Goal: Check status: Check status

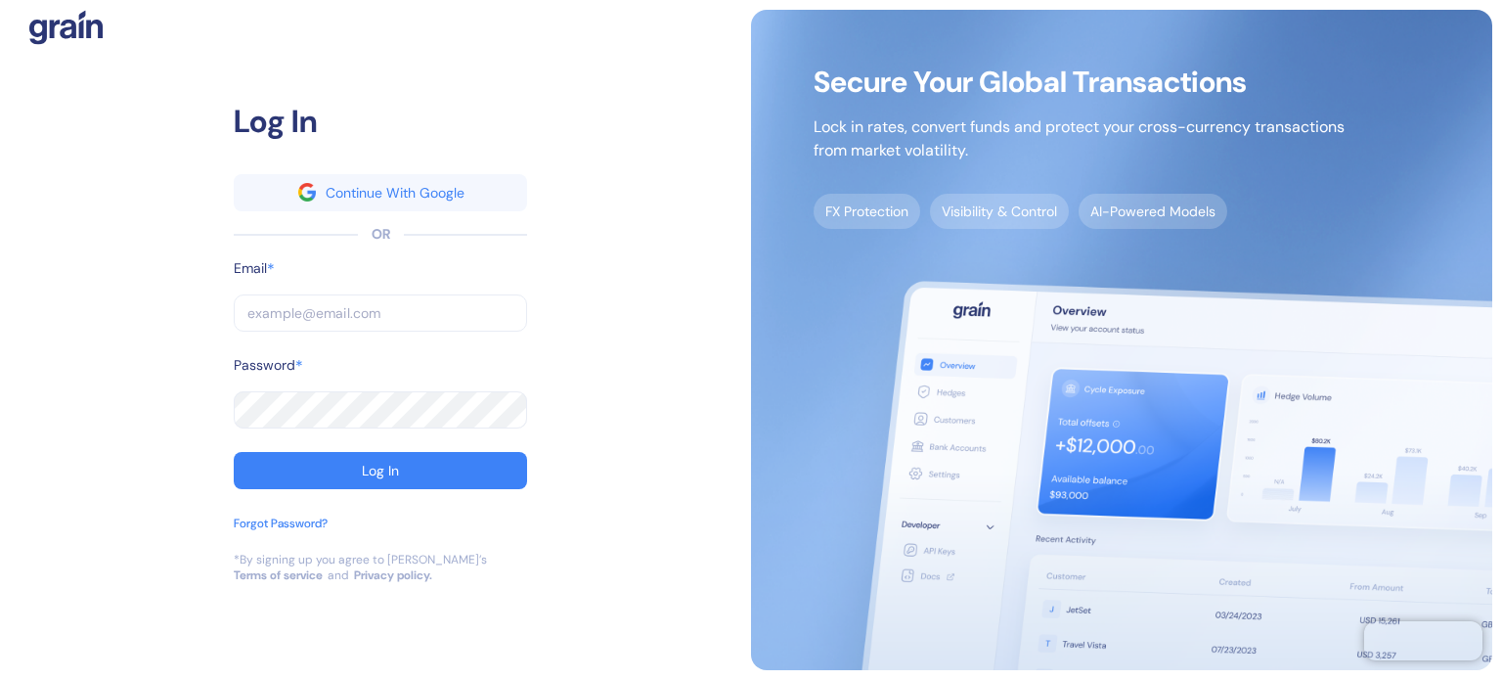
type input "[PERSON_NAME][EMAIL_ADDRESS][PERSON_NAME][DOMAIN_NAME]"
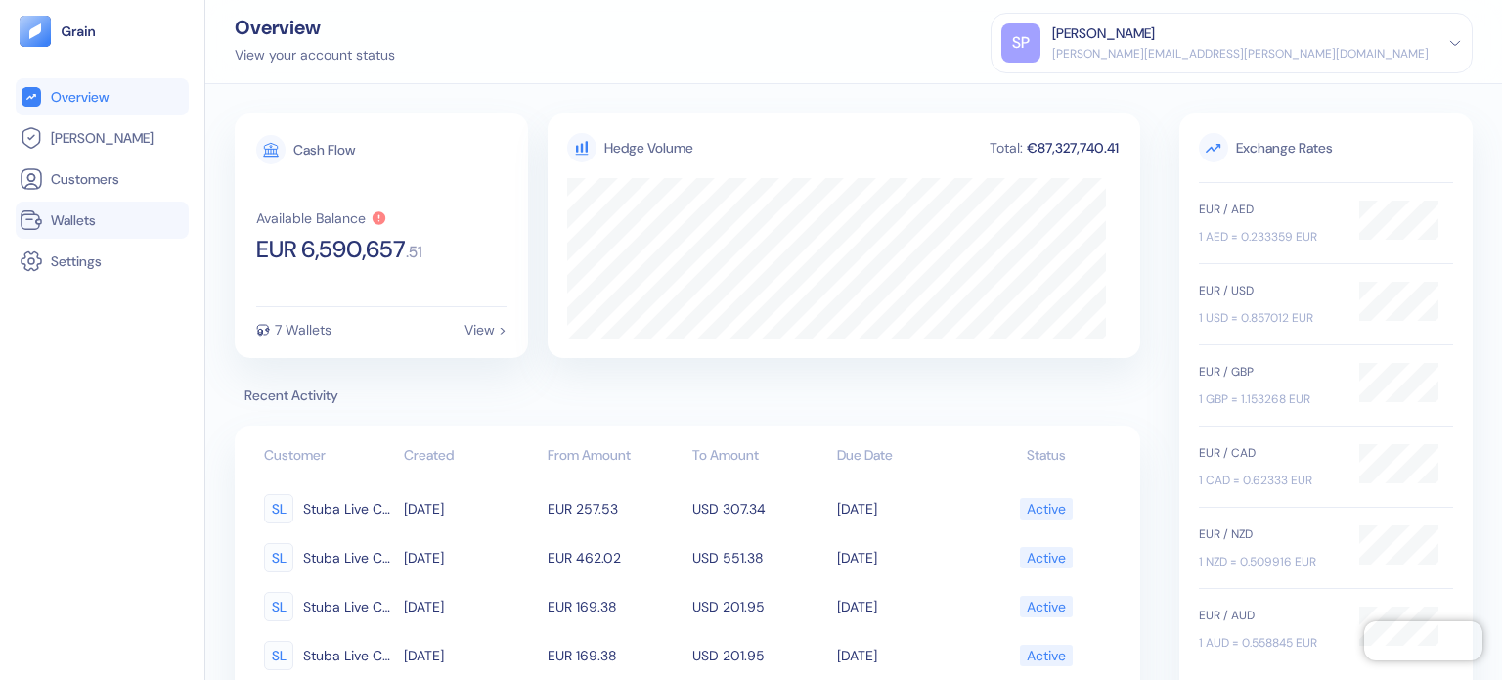
click at [126, 203] on li "Wallets" at bounding box center [102, 219] width 173 height 37
click at [50, 219] on link "Wallets" at bounding box center [102, 219] width 165 height 23
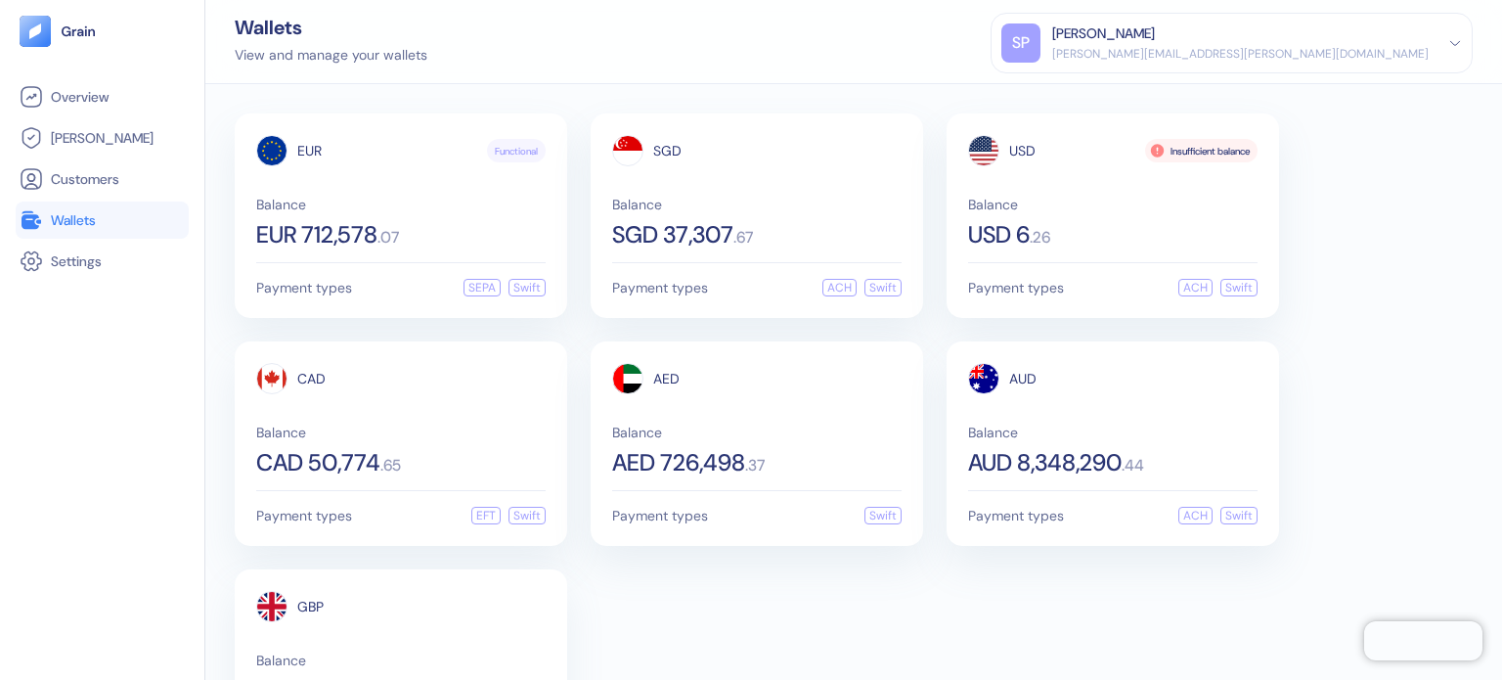
click at [692, 570] on div "EUR Functional Balance EUR 712,578 . 07 Payment types SEPA Swift SGD Balance SG…" at bounding box center [854, 443] width 1238 height 660
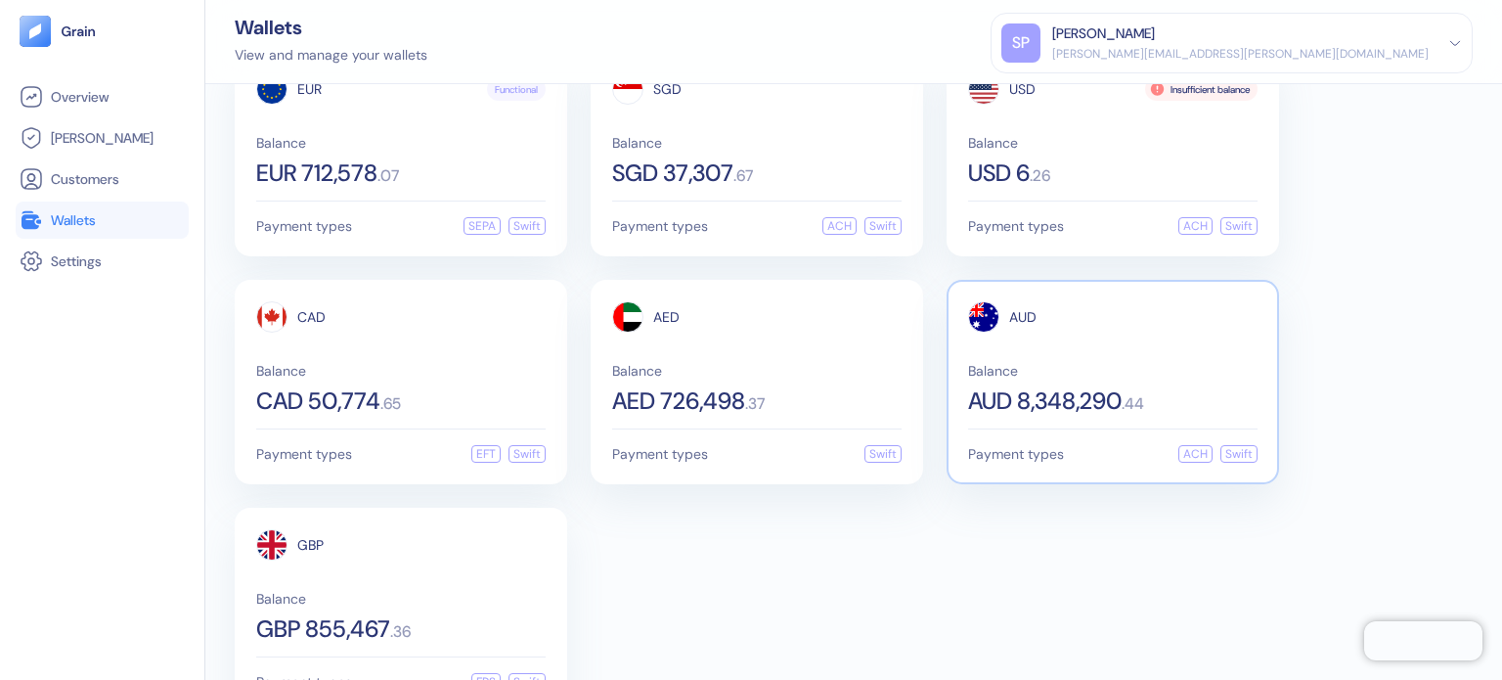
scroll to position [118, 0]
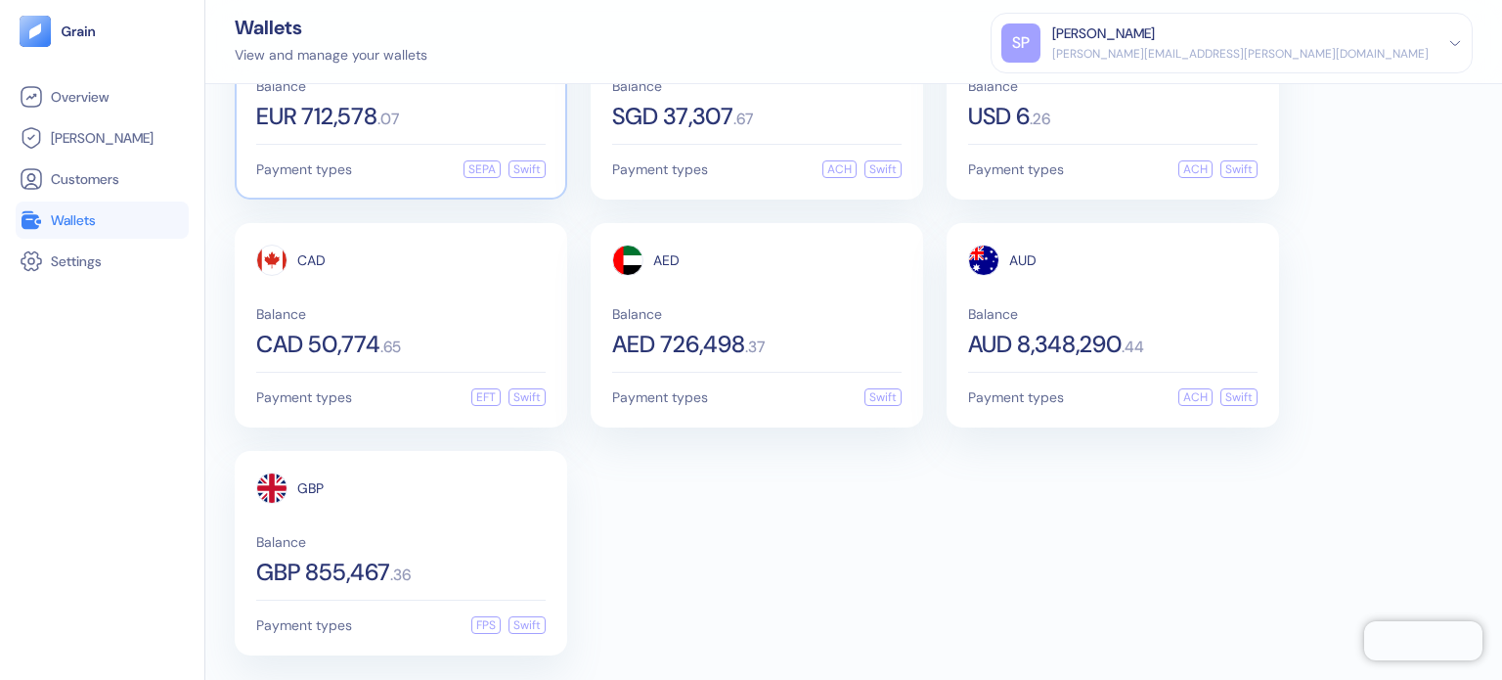
click at [355, 135] on div "EUR Functional Balance EUR 712,578 . 07 Payment types SEPA Swift" at bounding box center [401, 97] width 333 height 204
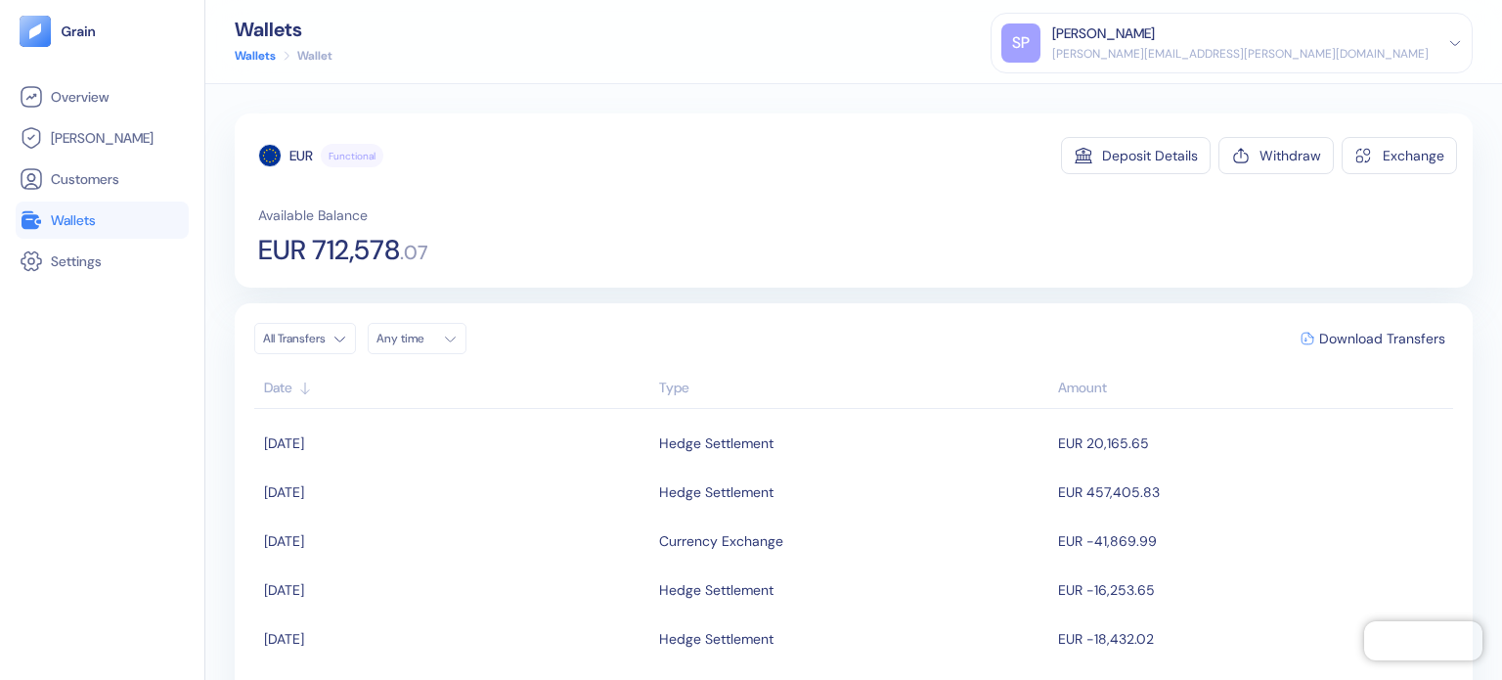
scroll to position [196, 0]
click at [1080, 527] on td "EUR 457,405.83" at bounding box center [1253, 538] width 400 height 49
click at [102, 236] on li "Wallets" at bounding box center [102, 219] width 173 height 37
click at [63, 243] on li "Settings" at bounding box center [102, 261] width 173 height 37
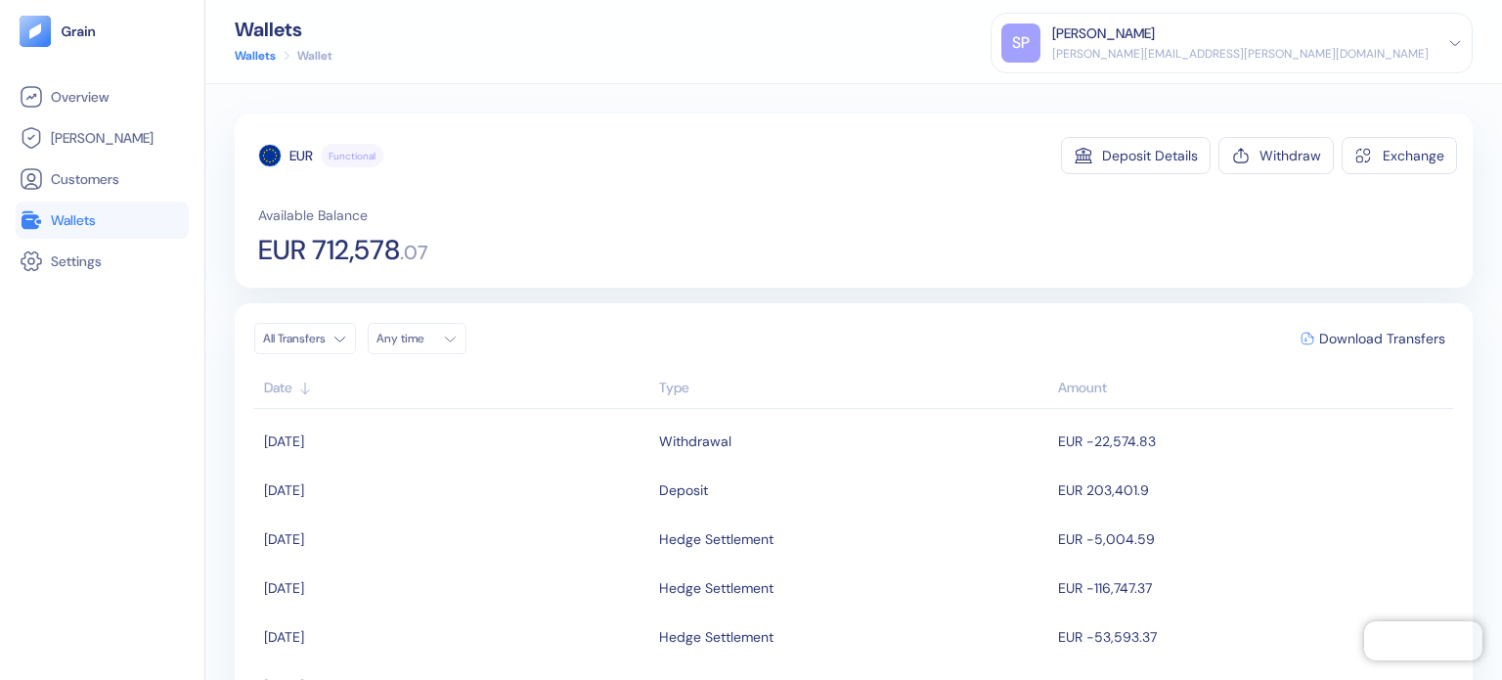
click at [112, 214] on link "Wallets" at bounding box center [102, 219] width 165 height 23
